Goal: Find specific page/section: Find specific page/section

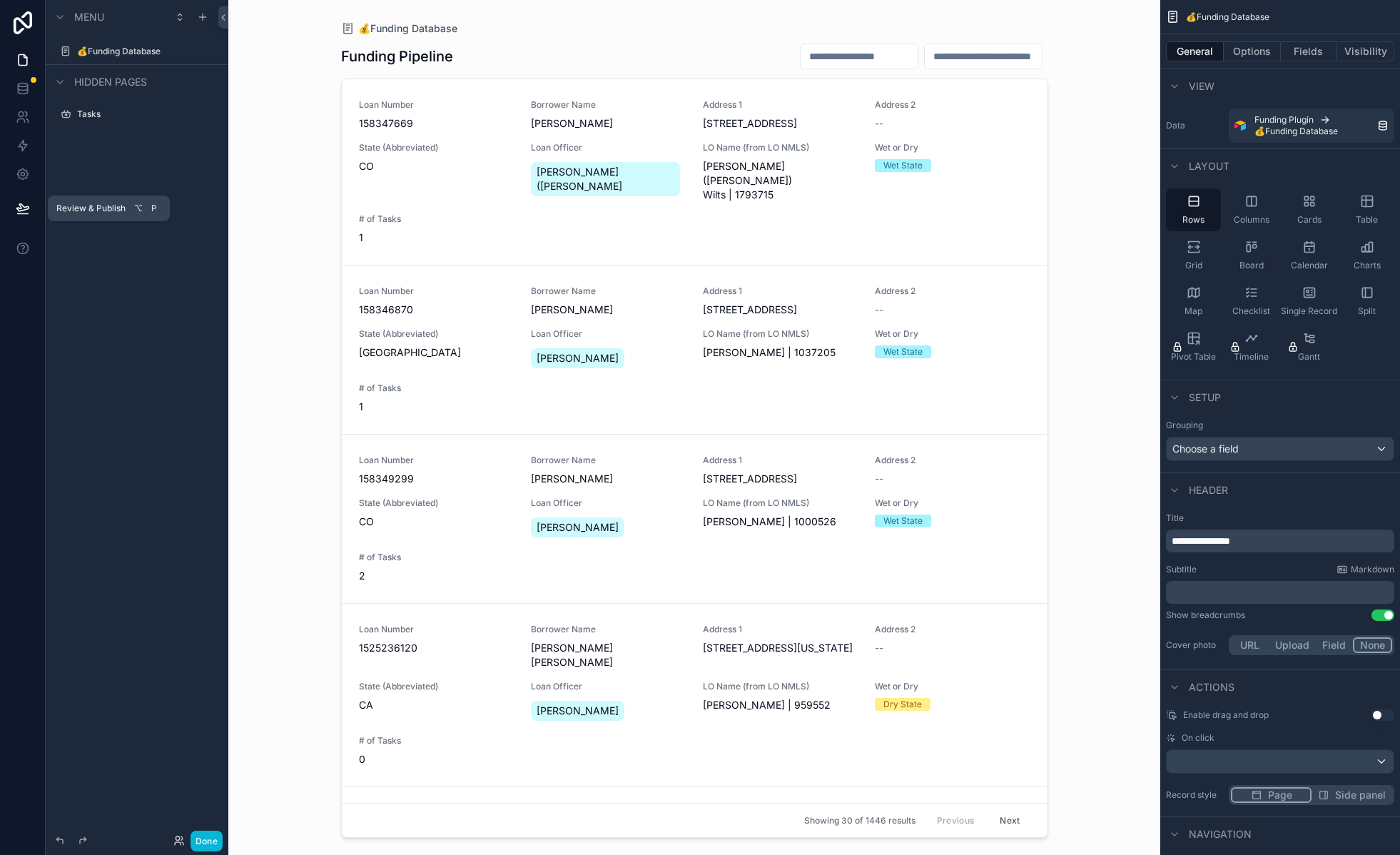
click at [23, 203] on icon at bounding box center [22, 208] width 14 height 14
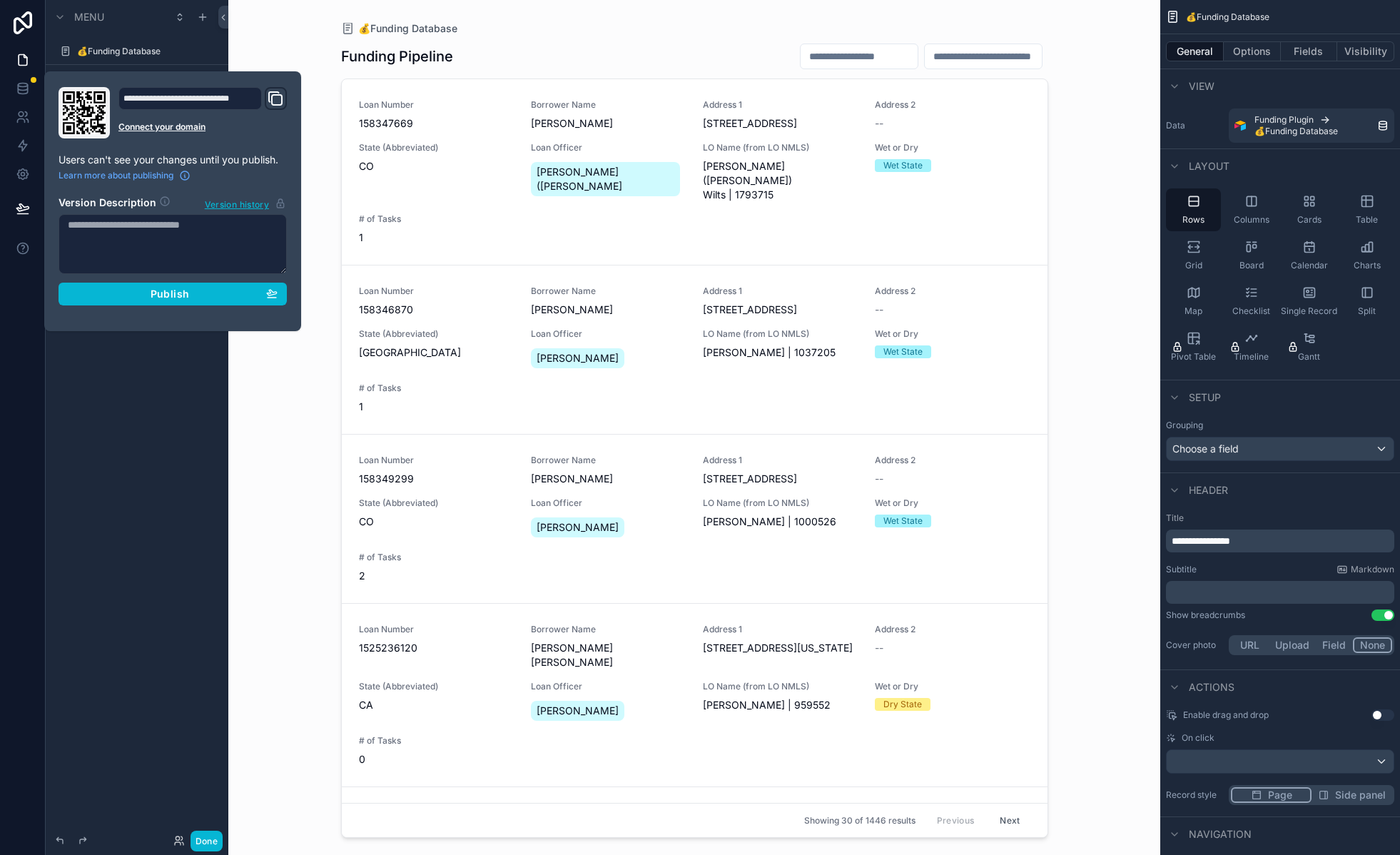
click at [276, 101] on icon "Domain and Custom Link" at bounding box center [276, 99] width 17 height 17
click at [146, 443] on div "Menu 💰Funding Database Hidden pages Tasks" at bounding box center [137, 419] width 183 height 837
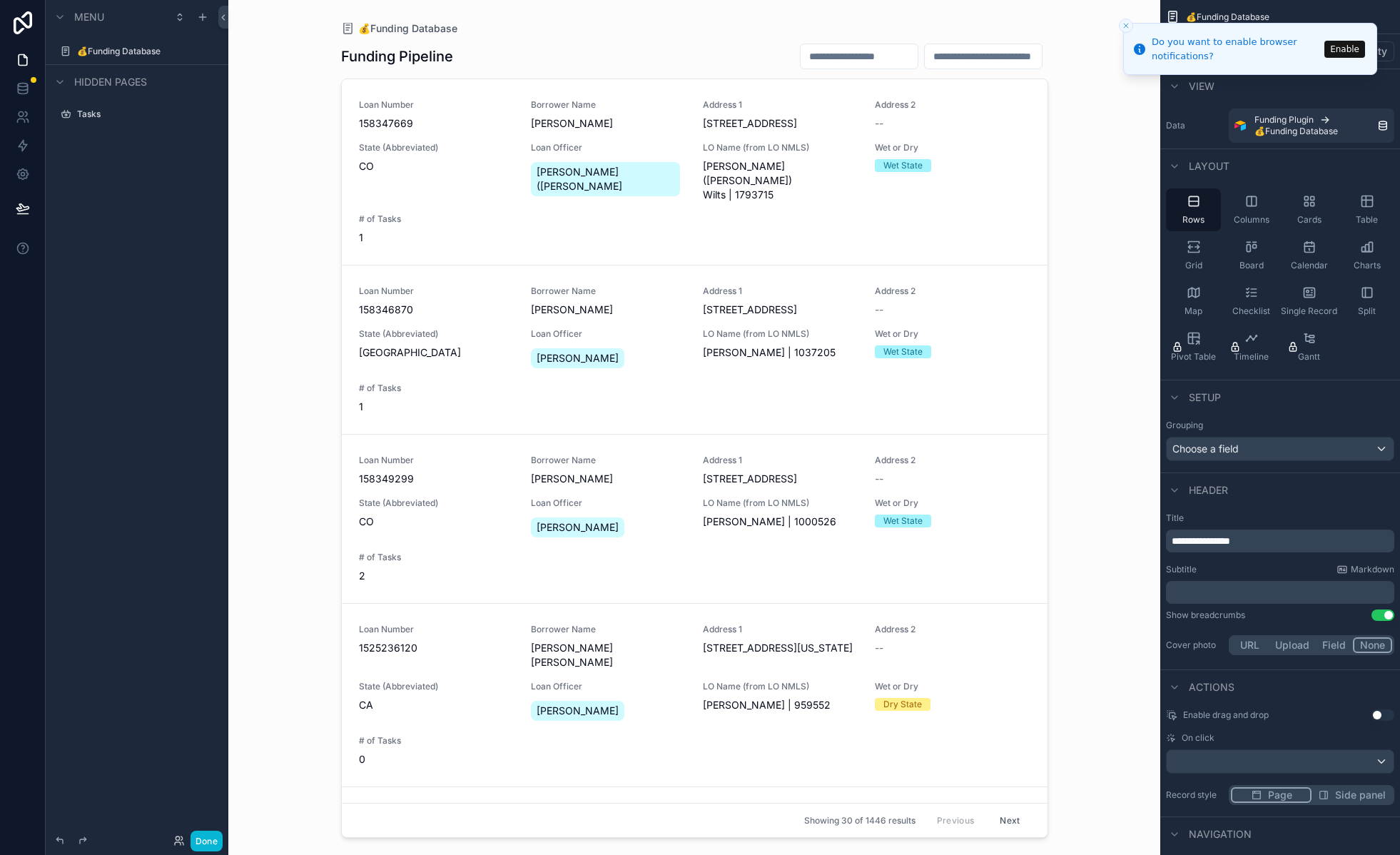
click at [1100, 205] on div "💰Funding Database Funding Pipeline Loan Number 158347669 Borrower Name [PERSON_…" at bounding box center [694, 427] width 932 height 855
